Goal: Find contact information: Find contact information

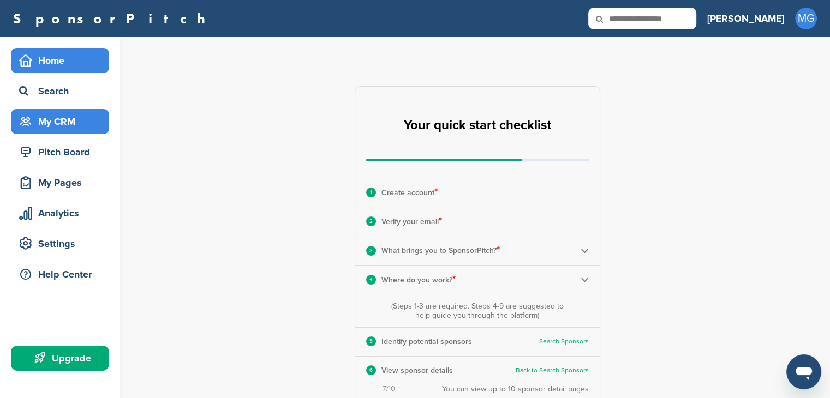
click at [67, 122] on div "My CRM" at bounding box center [62, 122] width 93 height 20
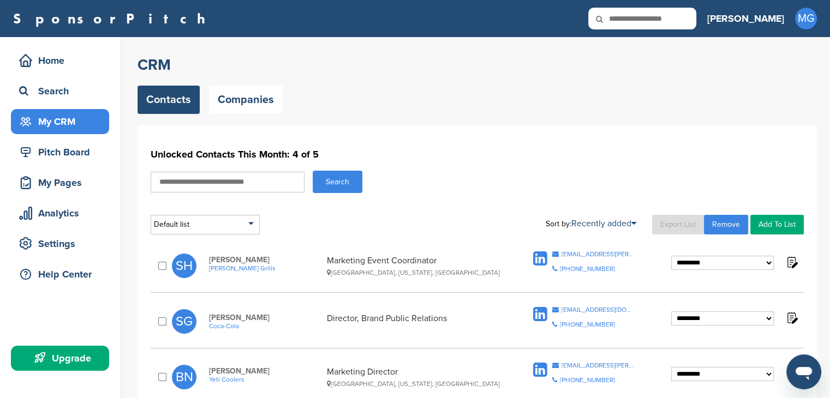
click at [201, 182] on input "text" at bounding box center [228, 182] width 154 height 21
type input "*******"
click at [313, 171] on button "Search" at bounding box center [338, 182] width 50 height 22
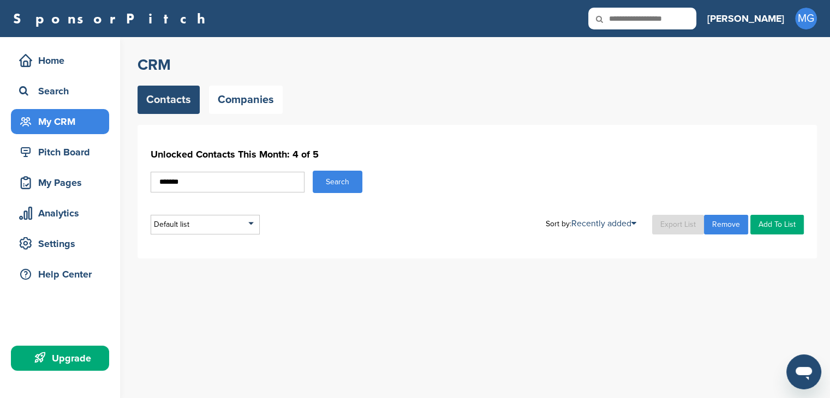
click at [344, 184] on button "Search" at bounding box center [338, 182] width 50 height 22
click at [50, 86] on div "Search" at bounding box center [62, 91] width 93 height 20
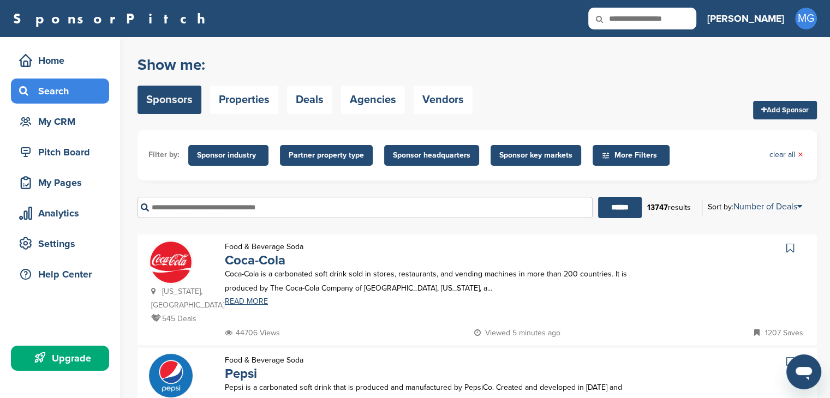
click at [244, 201] on input "text" at bounding box center [365, 207] width 455 height 21
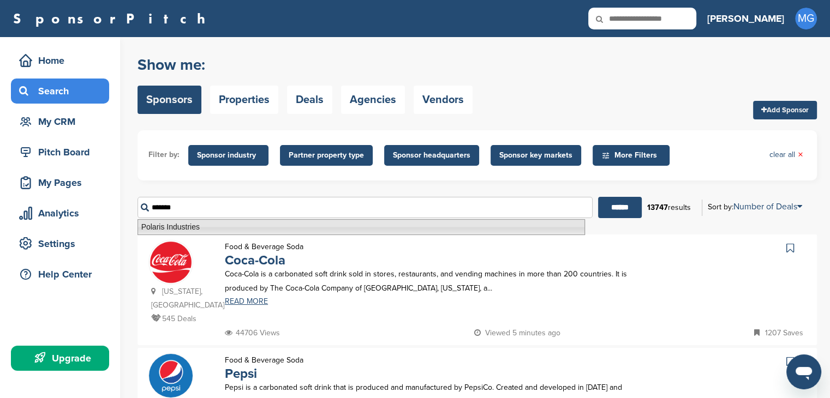
click at [263, 227] on li "Polaris Industries" at bounding box center [362, 227] width 448 height 16
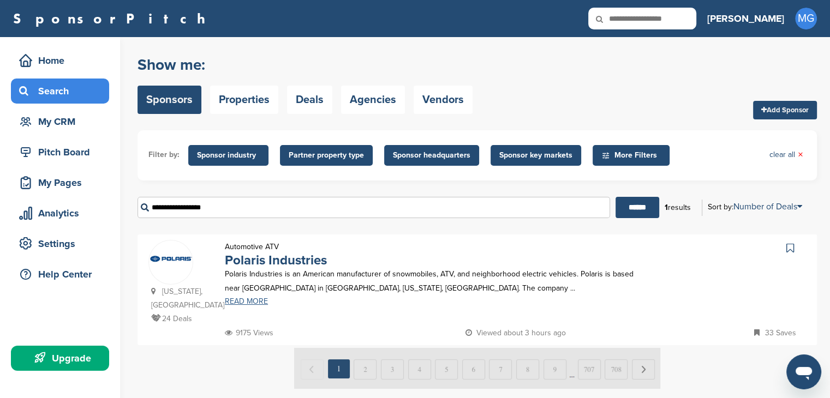
type input "**********"
click at [253, 304] on link "READ MORE" at bounding box center [436, 302] width 422 height 8
click at [63, 56] on div "Home" at bounding box center [62, 61] width 93 height 20
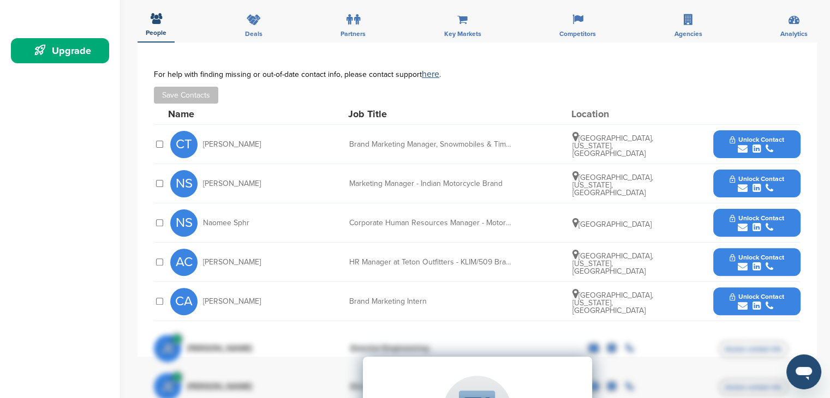
scroll to position [328, 0]
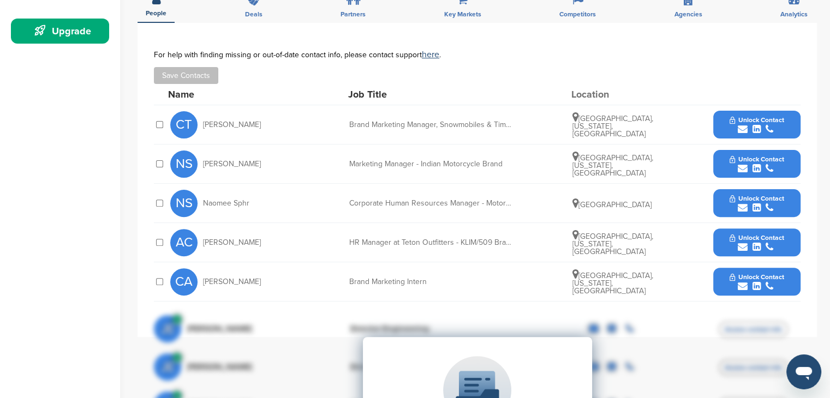
click at [413, 122] on div "Brand Marketing Manager, Snowmobiles & Timbersled" at bounding box center [431, 125] width 164 height 8
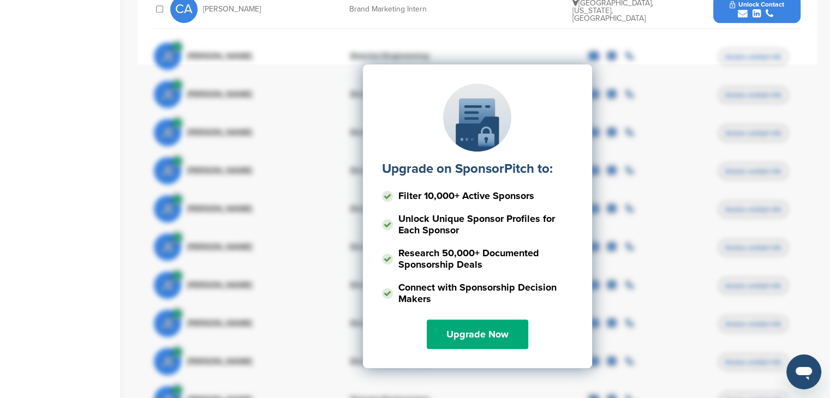
scroll to position [382, 0]
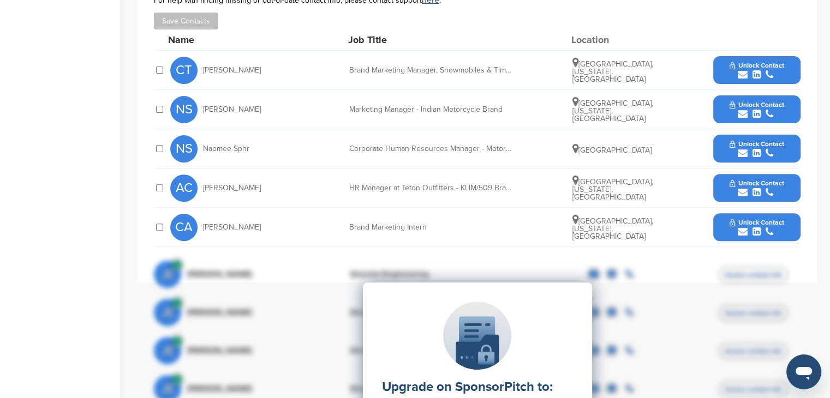
click at [761, 75] on div "submit" at bounding box center [757, 75] width 54 height 10
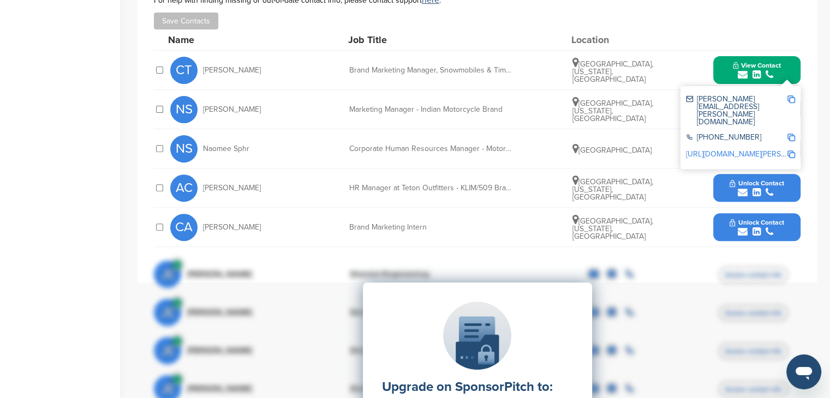
click at [674, 46] on div "Name Job Title Location" at bounding box center [484, 39] width 633 height 21
click at [87, 53] on div "Home Search My CRM Pitch Board My Pages Analytics Settings Help Center Upgrade" at bounding box center [60, 194] width 120 height 1078
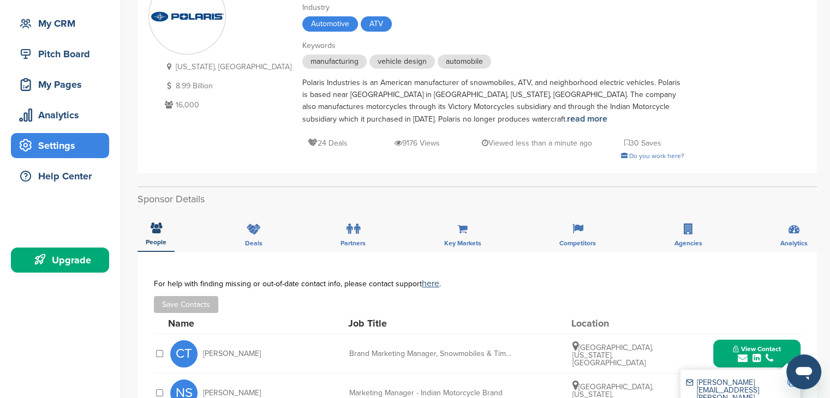
scroll to position [0, 0]
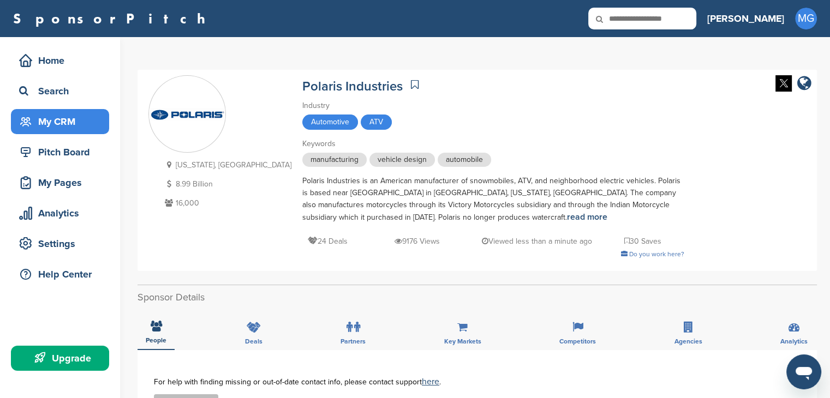
click at [59, 112] on div "My CRM" at bounding box center [62, 122] width 93 height 20
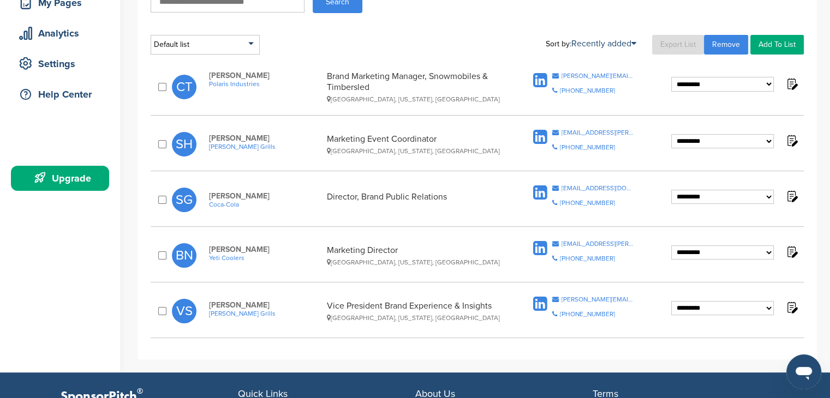
scroll to position [164, 0]
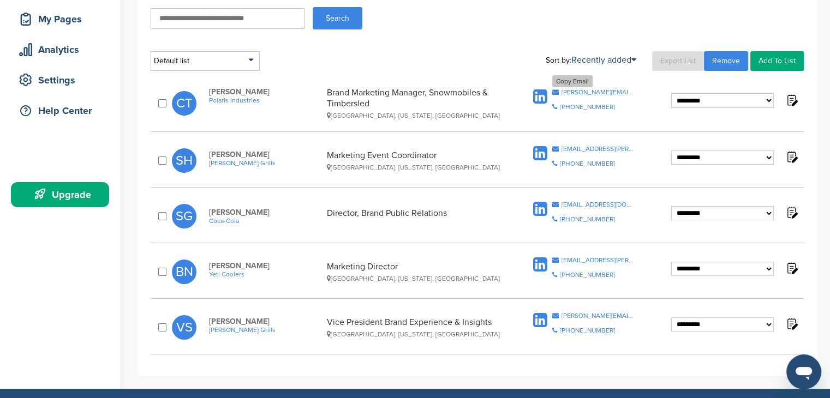
click at [583, 90] on div "[PERSON_NAME][EMAIL_ADDRESS][PERSON_NAME][DOMAIN_NAME]" at bounding box center [598, 92] width 73 height 7
click at [583, 90] on div "cathie.tidball@polaris.com" at bounding box center [598, 92] width 73 height 7
copy div "tidball"
click at [583, 90] on div "cathie.tidball@polaris.com" at bounding box center [598, 92] width 73 height 7
copy span "cathie.tidball@polaris.com Copy Phone Number"
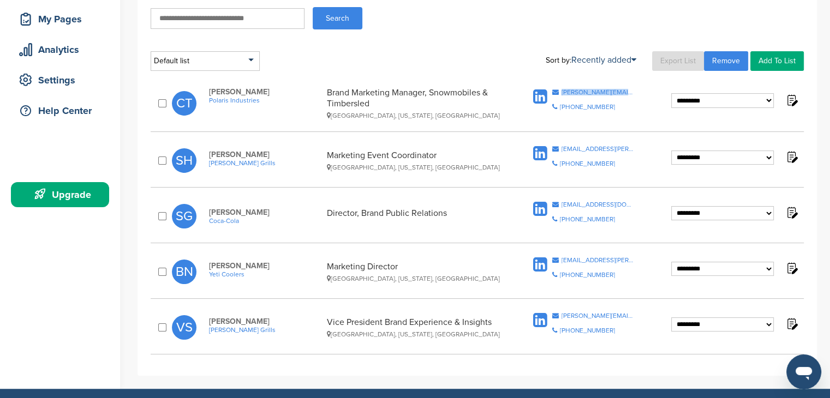
scroll to position [0, 0]
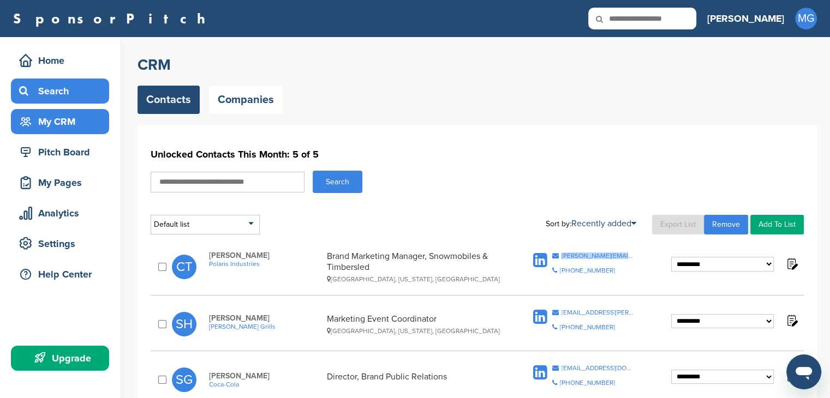
click at [55, 91] on div "Search" at bounding box center [62, 91] width 93 height 20
click at [74, 121] on div "My CRM" at bounding box center [62, 122] width 93 height 20
click at [45, 97] on div "Search" at bounding box center [62, 91] width 93 height 20
click at [84, 87] on div "Search" at bounding box center [62, 91] width 93 height 20
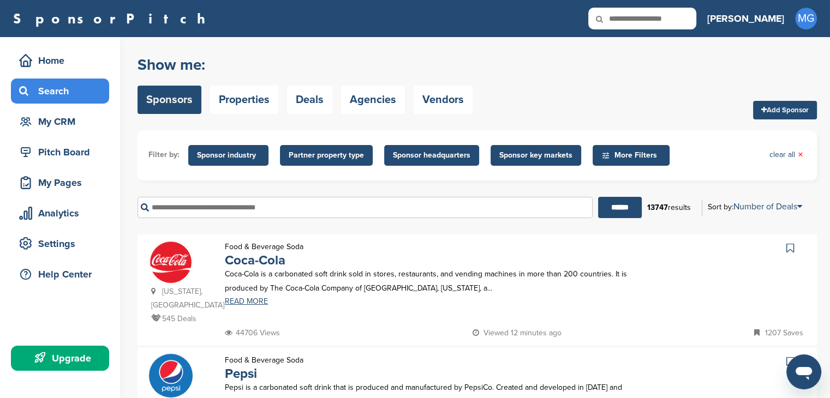
click at [270, 210] on input "text" at bounding box center [365, 207] width 455 height 21
click at [598, 197] on input "******" at bounding box center [620, 207] width 44 height 21
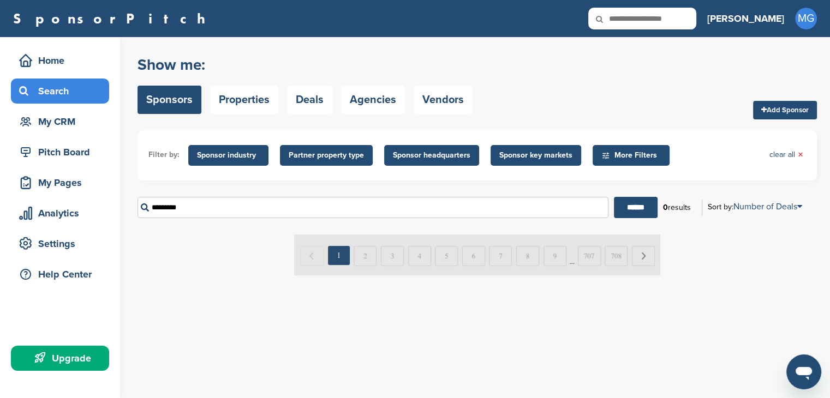
click at [173, 207] on input "*********" at bounding box center [373, 207] width 471 height 21
type input "********"
click at [614, 197] on input "******" at bounding box center [636, 207] width 44 height 21
click at [633, 205] on input "******" at bounding box center [636, 207] width 44 height 21
click at [92, 128] on div "My CRM" at bounding box center [62, 122] width 93 height 20
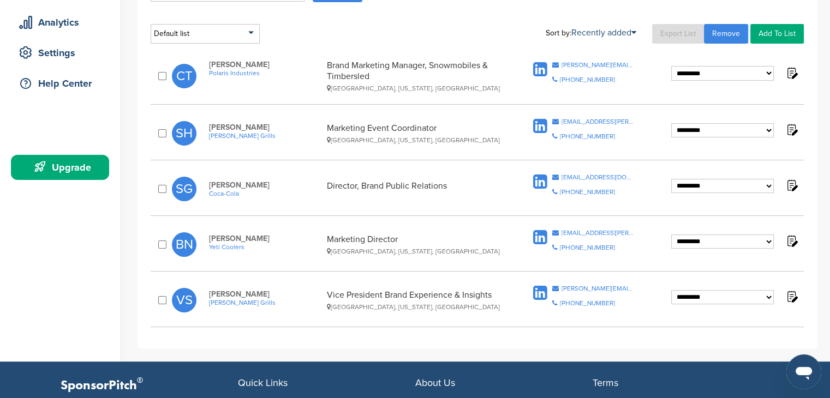
scroll to position [218, 0]
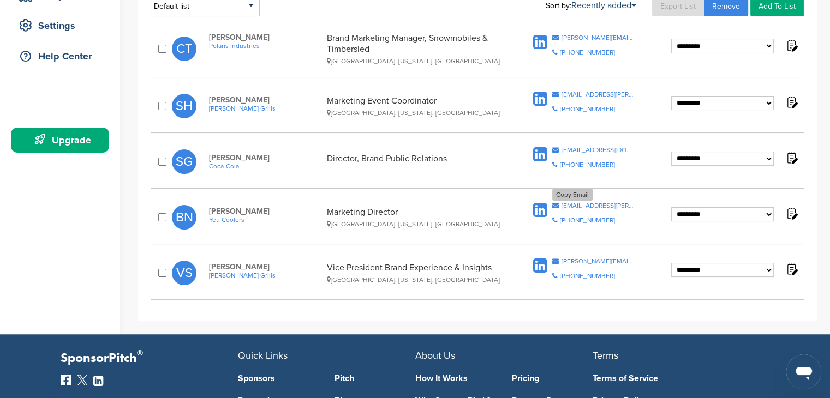
click at [573, 204] on div "bill.neff@yeti.com" at bounding box center [598, 206] width 73 height 7
copy div "neff"
click at [573, 204] on div "bill.neff@yeti.com" at bounding box center [598, 206] width 73 height 7
copy span "bill.neff@yeti.com Copy Phone Number"
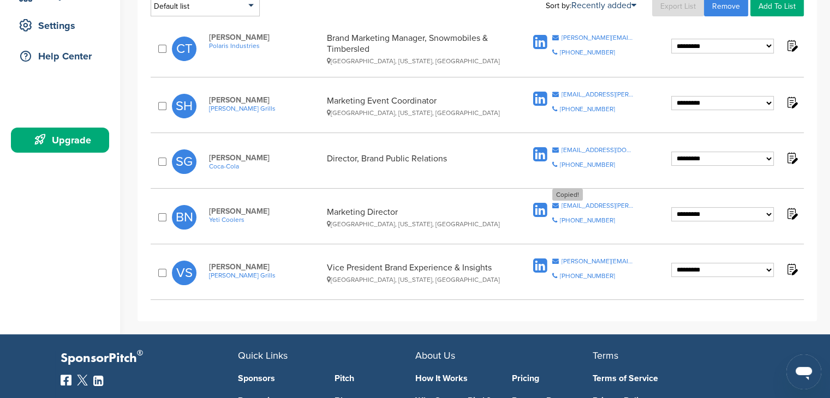
click at [573, 204] on div "bill.neff@yeti.com" at bounding box center [598, 206] width 73 height 7
drag, startPoint x: 562, startPoint y: 206, endPoint x: 614, endPoint y: 204, distance: 51.3
click at [614, 204] on div "Copy Email bill.neff@yeti.com Copy Phone Number 512-394-9384" at bounding box center [601, 217] width 140 height 29
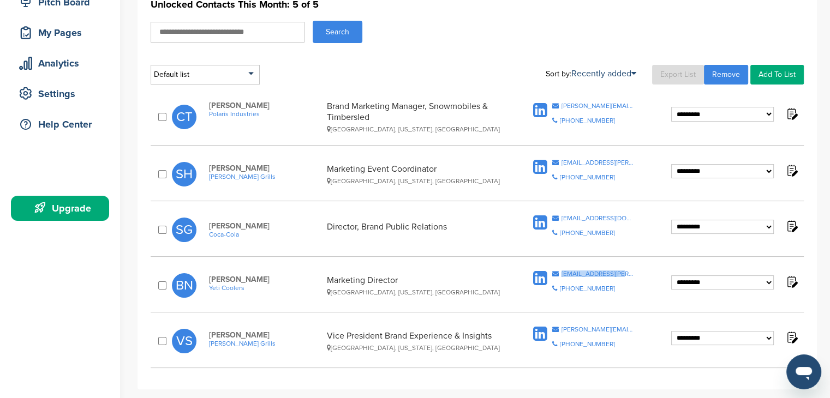
scroll to position [164, 0]
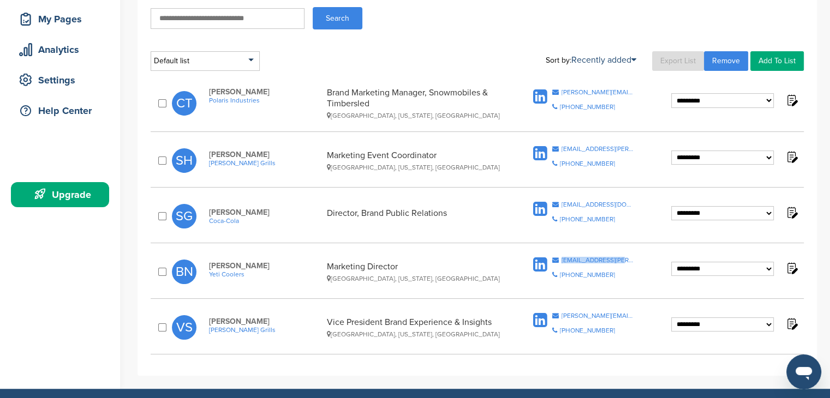
click at [539, 97] on icon at bounding box center [540, 97] width 14 height 16
copy div "bill.neff@yeti.com"
